Goal: Information Seeking & Learning: Learn about a topic

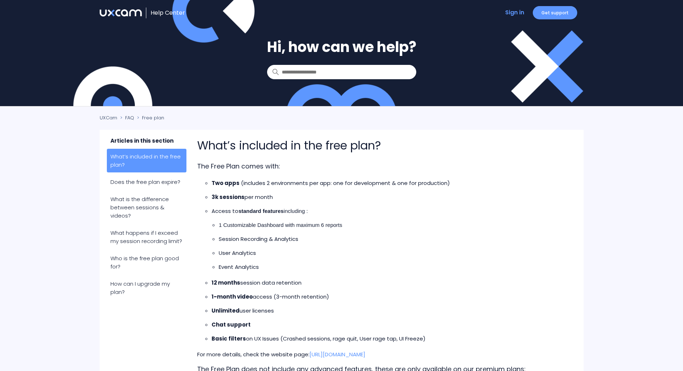
click at [400, 195] on p "3k sessions per month" at bounding box center [388, 197] width 354 height 9
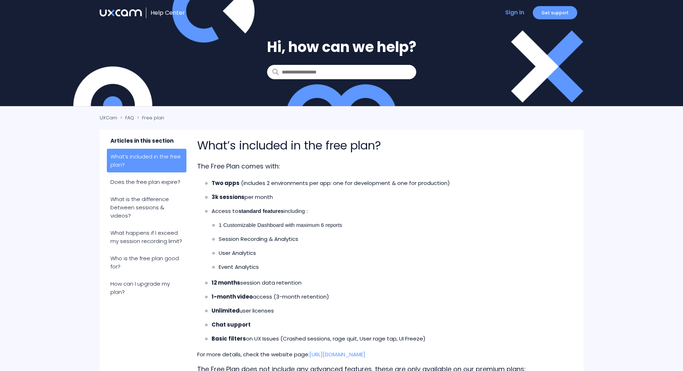
drag, startPoint x: 400, startPoint y: 195, endPoint x: 423, endPoint y: 265, distance: 73.9
click at [423, 265] on ul "Two apps (includes 2 environments per app: one for development & one for produc…" at bounding box center [384, 225] width 361 height 92
click at [423, 265] on p "Event Analytics" at bounding box center [392, 267] width 347 height 9
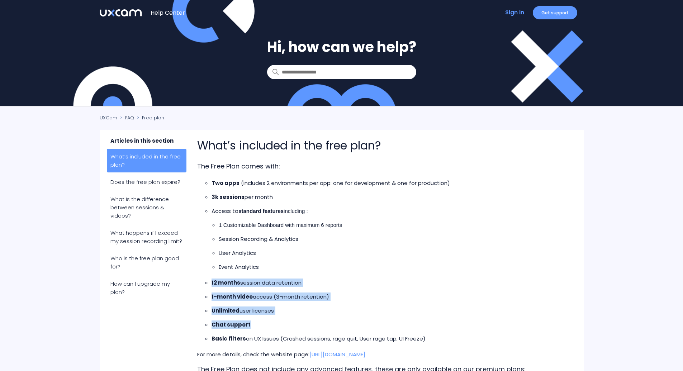
drag, startPoint x: 423, startPoint y: 265, endPoint x: 455, endPoint y: 333, distance: 75.1
click at [455, 333] on div "The Free Plan comes with: Two apps (includes 2 environments per app: one for de…" at bounding box center [381, 314] width 368 height 306
click at [455, 333] on ul "12 months session data retention 1-month video access (3-month retention) Unlim…" at bounding box center [384, 311] width 361 height 65
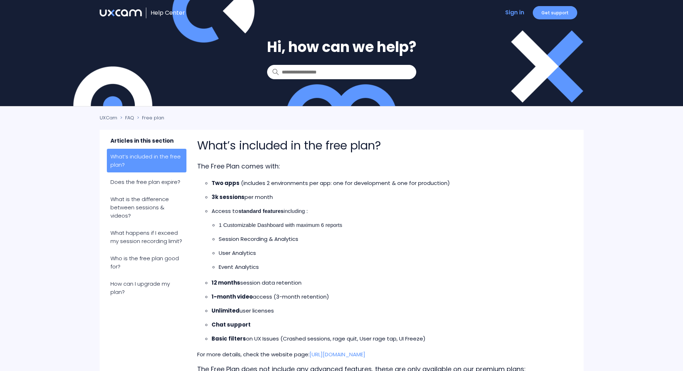
drag, startPoint x: 461, startPoint y: 342, endPoint x: 450, endPoint y: 273, distance: 69.4
click at [450, 273] on div "The Free Plan comes with: Two apps (includes 2 environments per app: one for de…" at bounding box center [381, 314] width 368 height 306
drag, startPoint x: 450, startPoint y: 273, endPoint x: 491, endPoint y: 337, distance: 75.2
click at [491, 337] on div "The Free Plan comes with: Two apps (includes 2 environments per app: one for de…" at bounding box center [381, 314] width 368 height 306
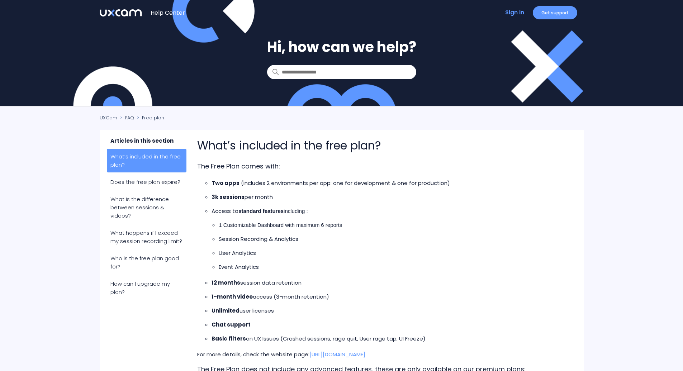
click at [491, 337] on p "Basic filters on UX Issues (Crashed sessions, rage quit, User rage tap, UI Free…" at bounding box center [388, 338] width 354 height 9
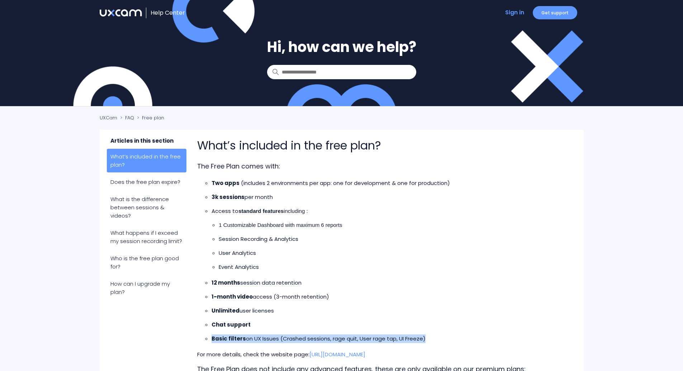
click at [491, 337] on p "Basic filters on UX Issues (Crashed sessions, rage quit, User rage tap, UI Free…" at bounding box center [388, 338] width 354 height 9
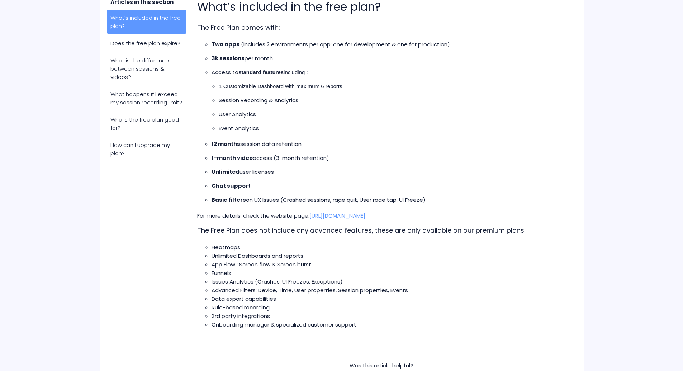
scroll to position [140, 0]
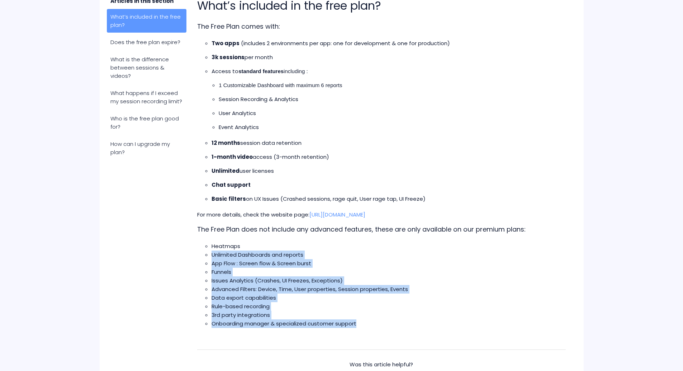
drag, startPoint x: 491, startPoint y: 337, endPoint x: 495, endPoint y: 246, distance: 90.4
click at [495, 246] on article "What’s included in the free plan? The Free Plan comes with: Two apps (includes …" at bounding box center [381, 218] width 390 height 443
click at [495, 246] on li "Heatmaps" at bounding box center [388, 246] width 354 height 9
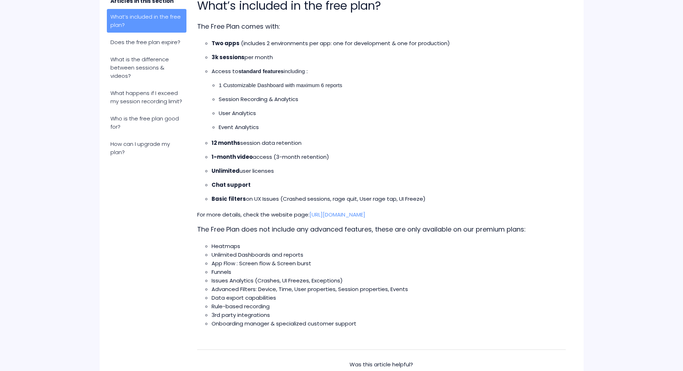
click at [495, 246] on li "Heatmaps" at bounding box center [388, 246] width 354 height 9
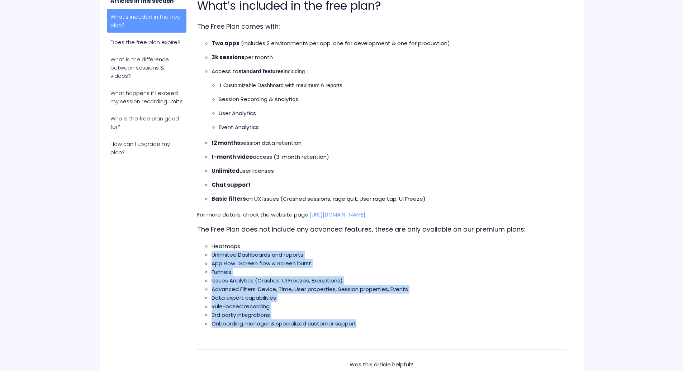
drag, startPoint x: 495, startPoint y: 246, endPoint x: 523, endPoint y: 326, distance: 84.6
click at [523, 326] on ul "Heatmaps Unlimited Dashboards and reports App Flow : Screen flow & Screen burst…" at bounding box center [384, 285] width 361 height 86
click at [523, 326] on li "Onboarding manager & specialized customer support" at bounding box center [388, 323] width 354 height 9
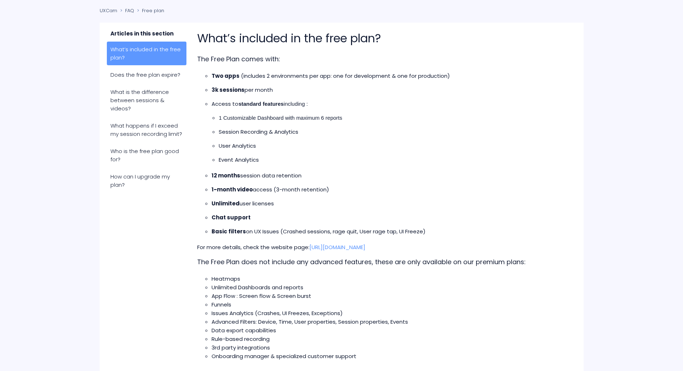
scroll to position [0, 0]
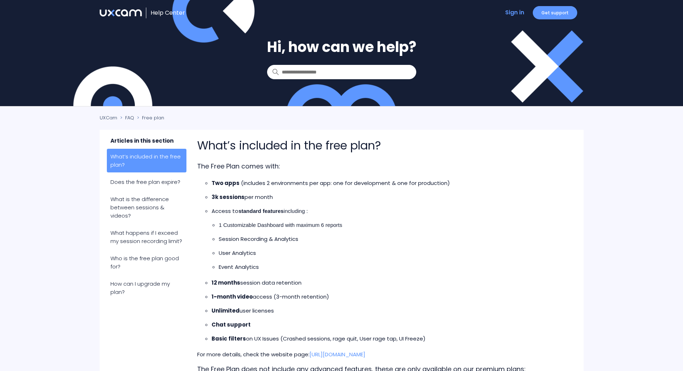
click at [133, 12] on img at bounding box center [121, 12] width 42 height 7
